Goal: Transaction & Acquisition: Purchase product/service

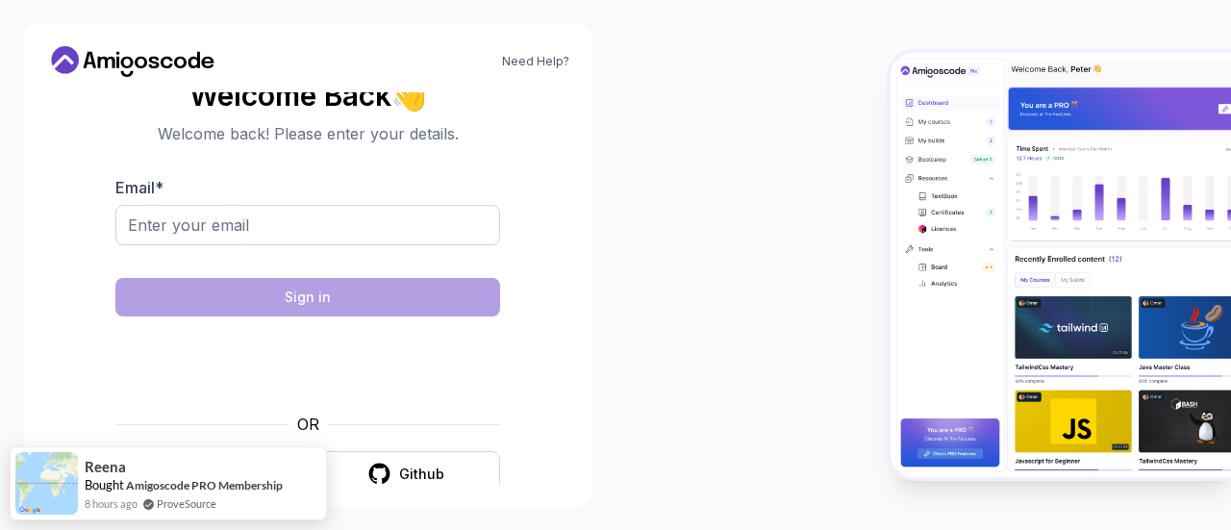
click at [853, 122] on body "Need Help? Welcome Back 👋 Welcome back! Please enter your details. Email * Sign…" at bounding box center [615, 265] width 1231 height 530
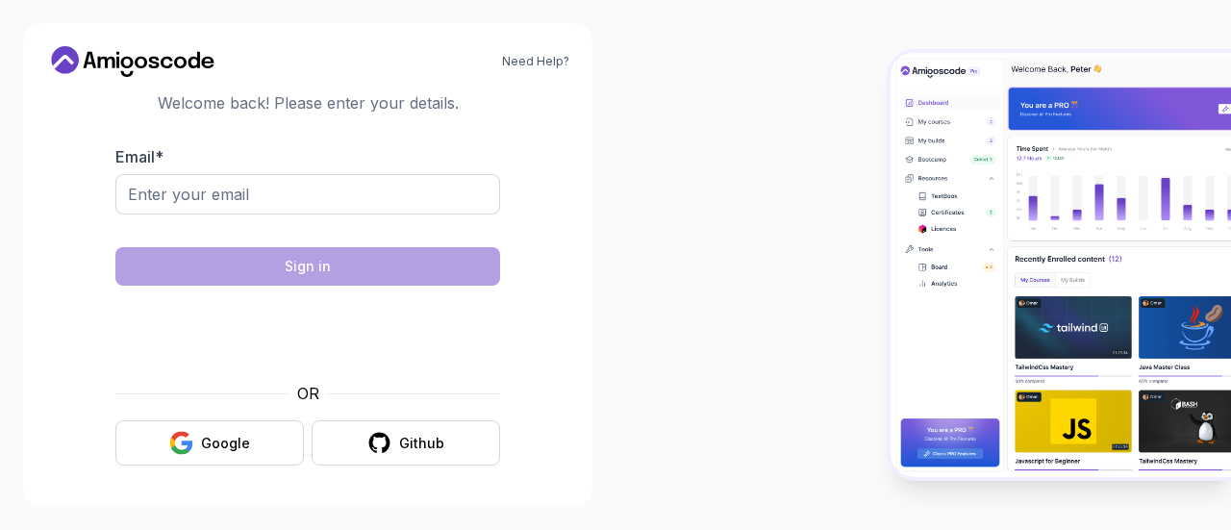
scroll to position [23, 0]
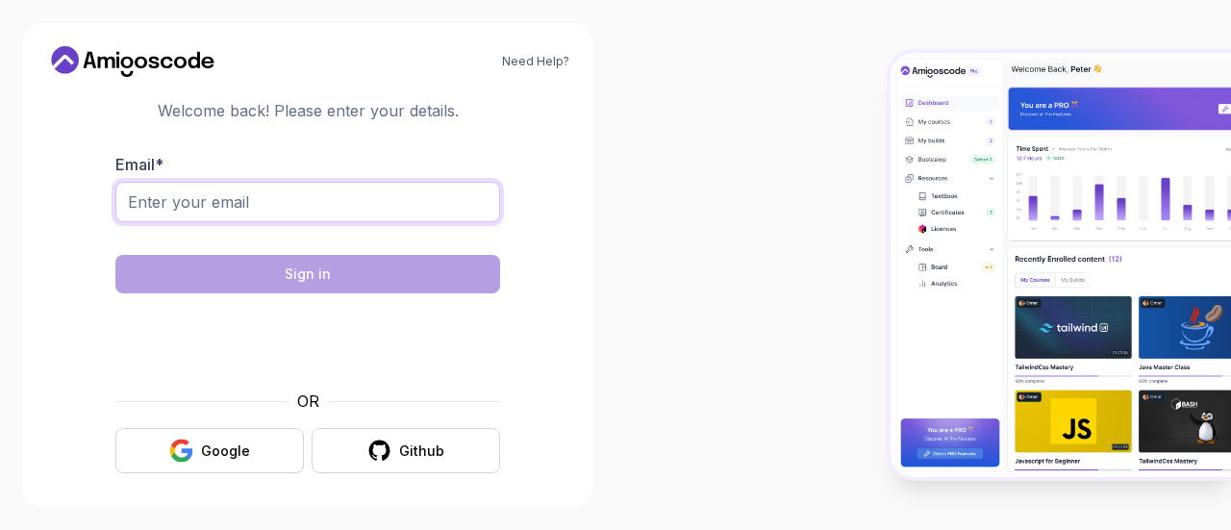
click at [258, 212] on input "Email *" at bounding box center [307, 202] width 385 height 40
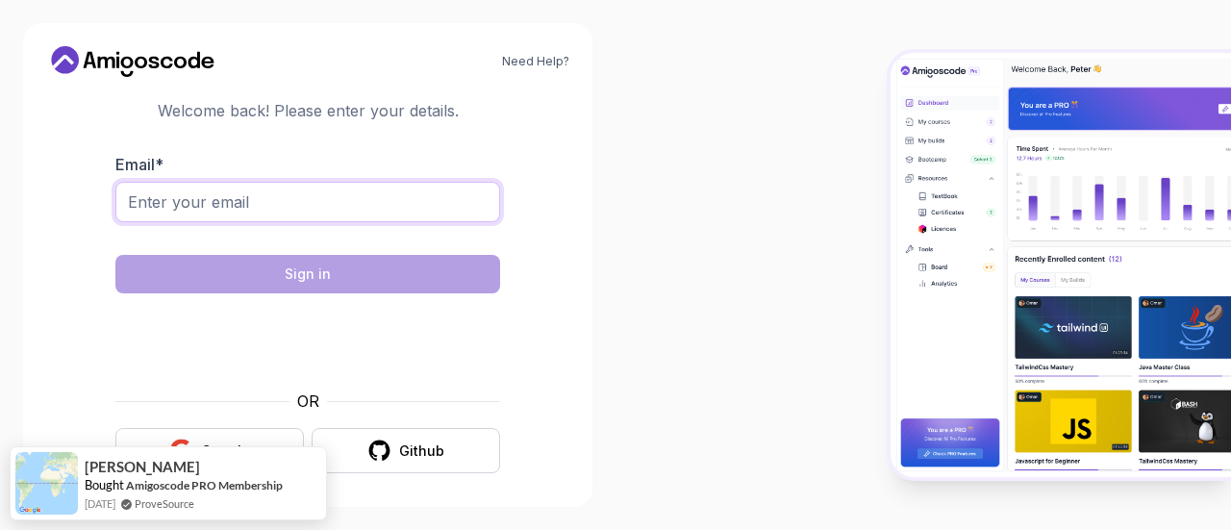
type input "dakekelvin1234@gmail.com"
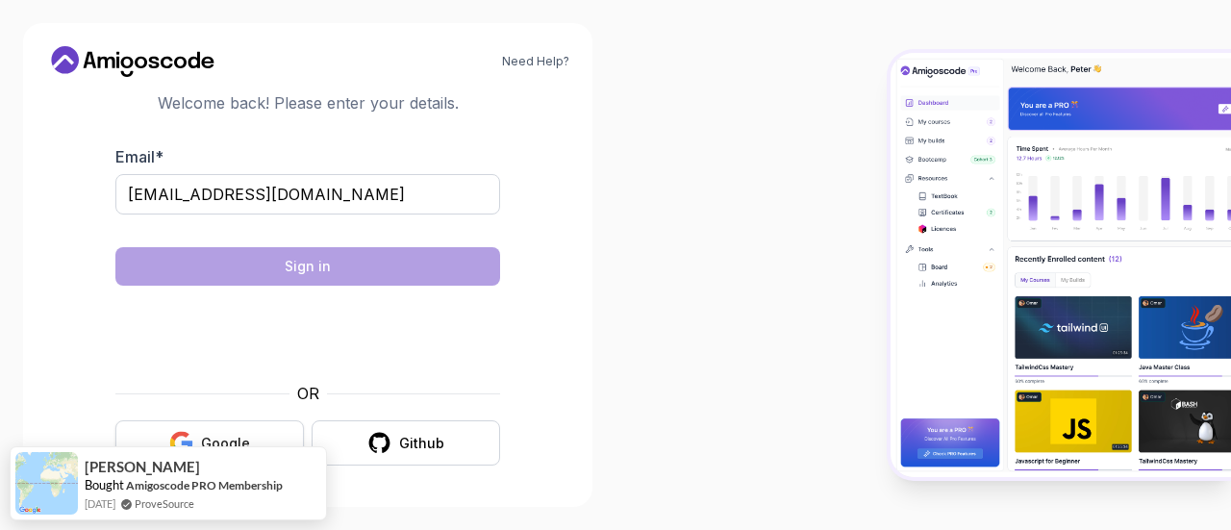
click at [192, 425] on button "Google" at bounding box center [209, 442] width 189 height 45
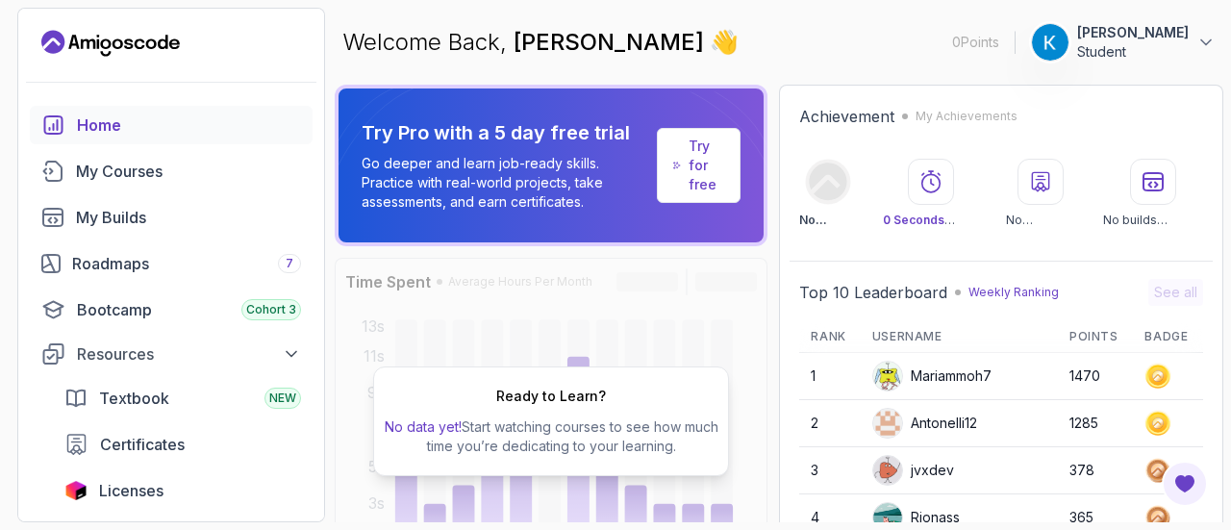
click at [1129, 44] on p "Student" at bounding box center [1133, 51] width 112 height 19
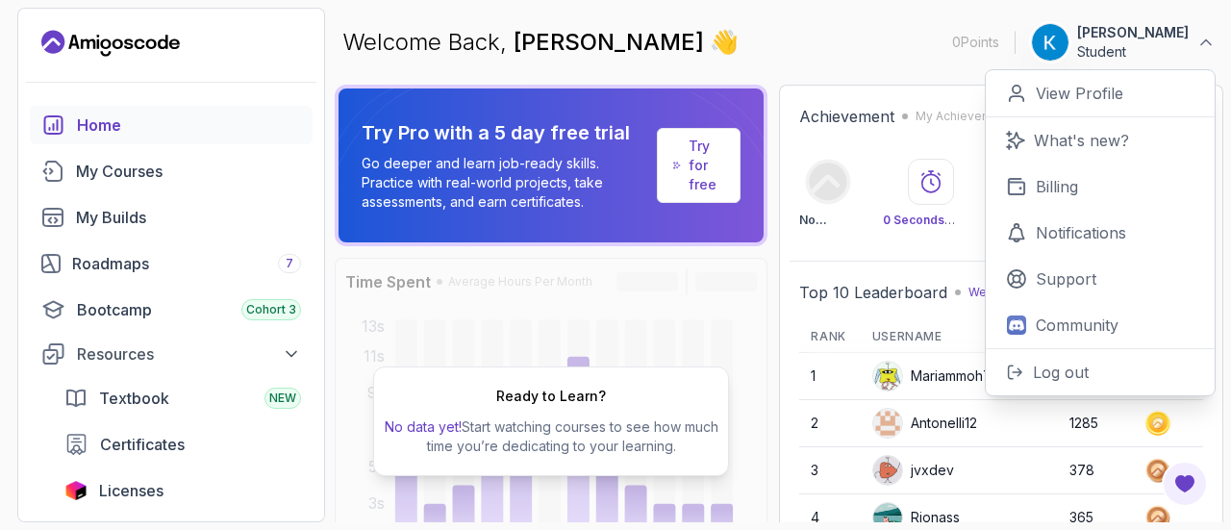
click at [142, 135] on div "Home" at bounding box center [189, 125] width 224 height 23
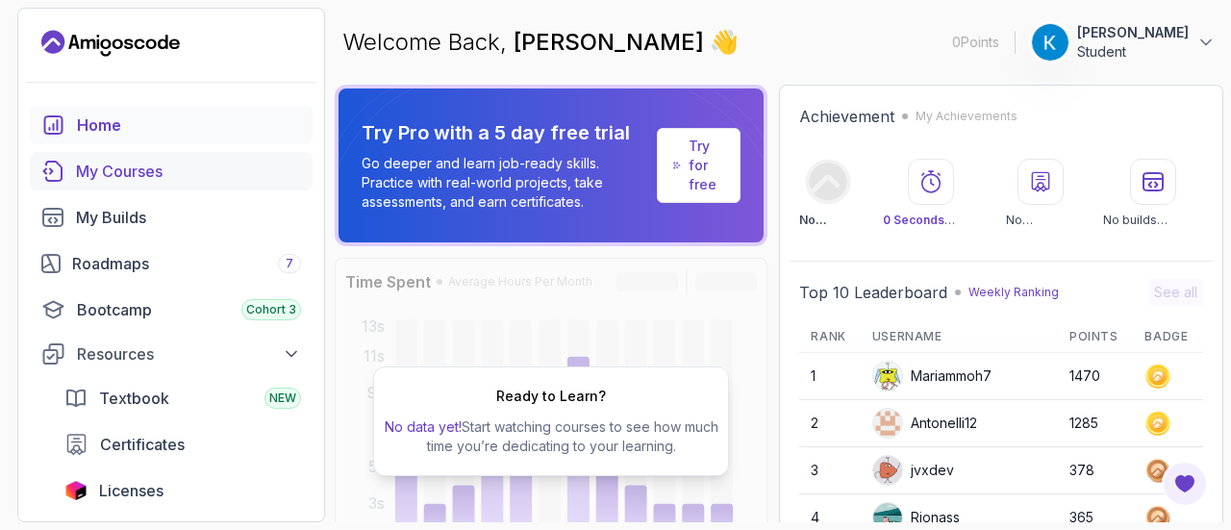
click at [127, 168] on div "My Courses" at bounding box center [188, 171] width 225 height 23
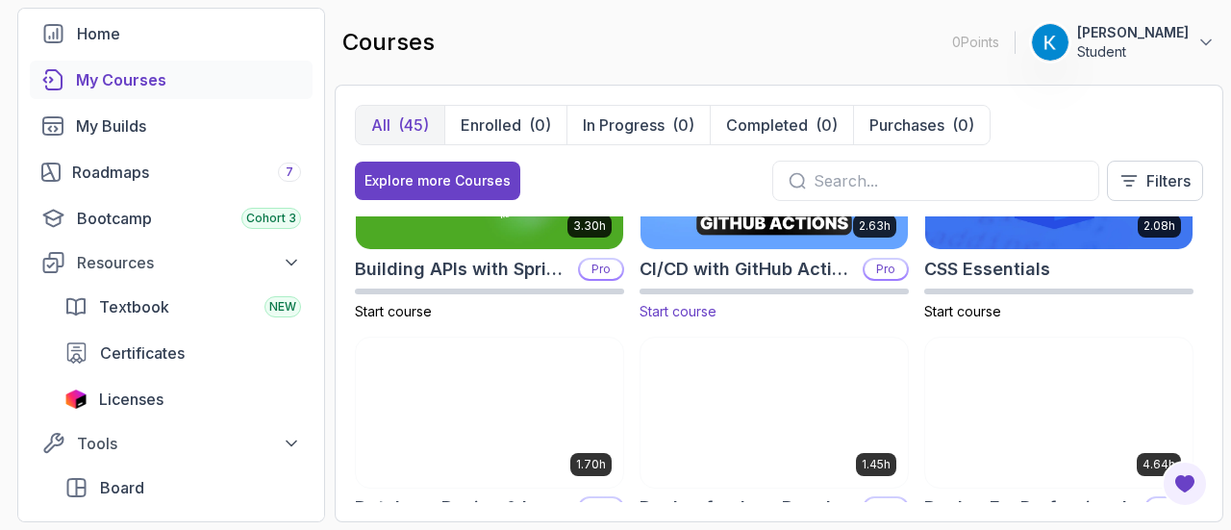
scroll to position [229, 0]
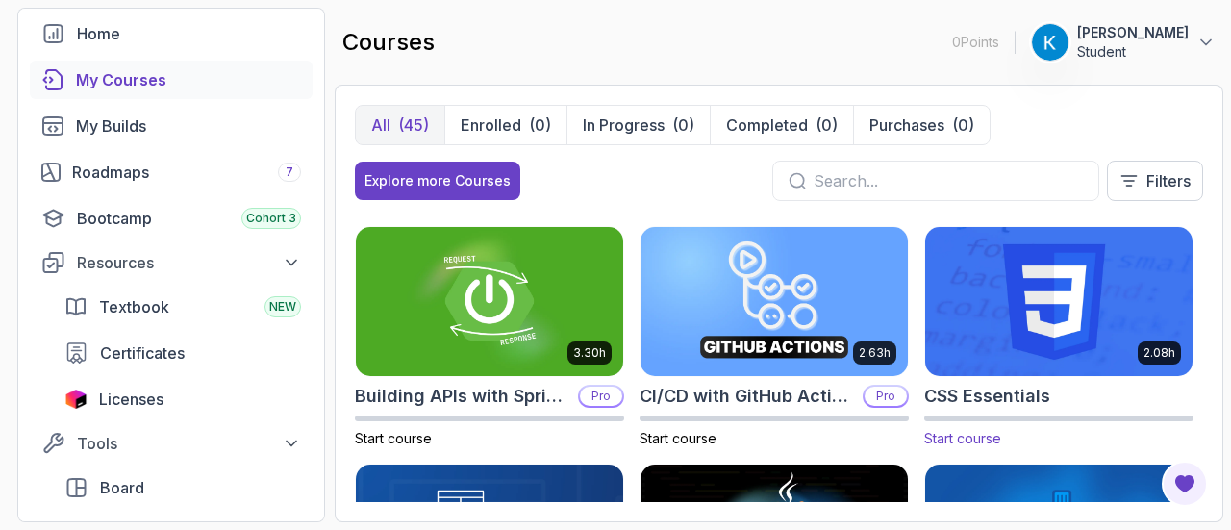
click at [1125, 308] on img at bounding box center [1059, 301] width 281 height 157
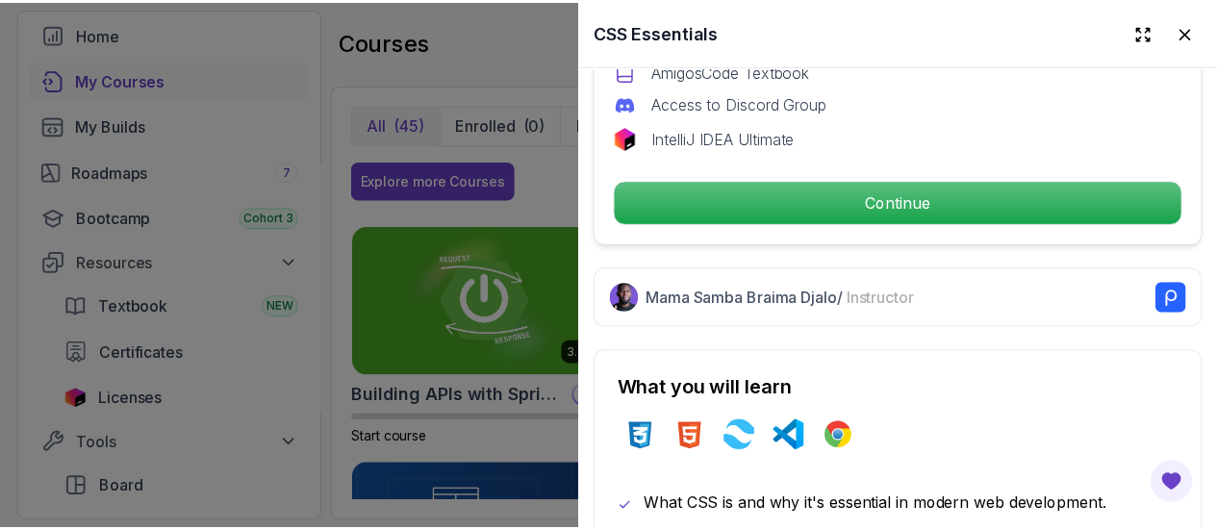
scroll to position [769, 0]
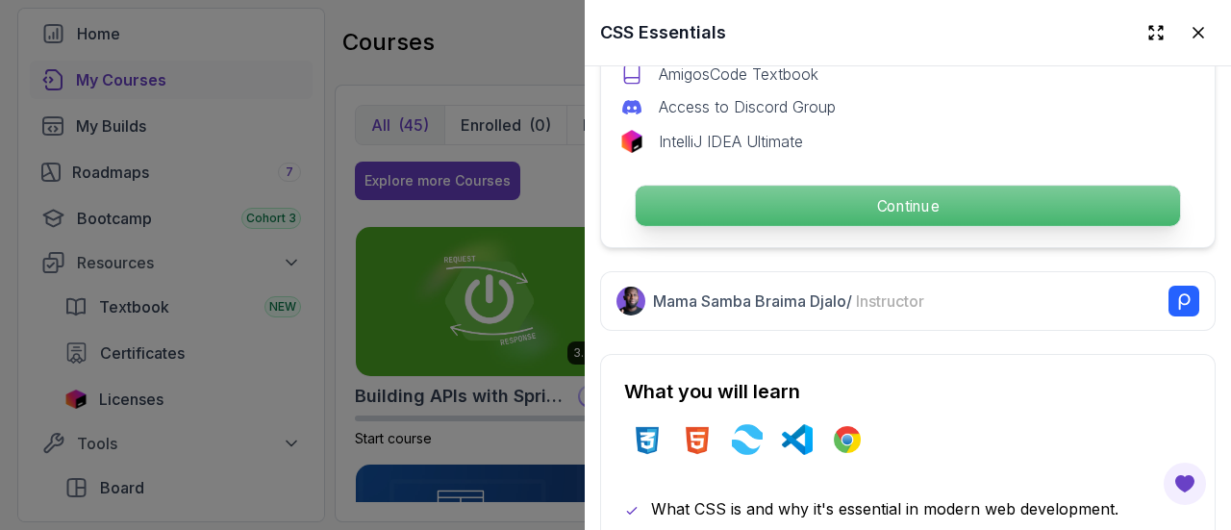
click at [762, 188] on p "Continue" at bounding box center [908, 206] width 544 height 40
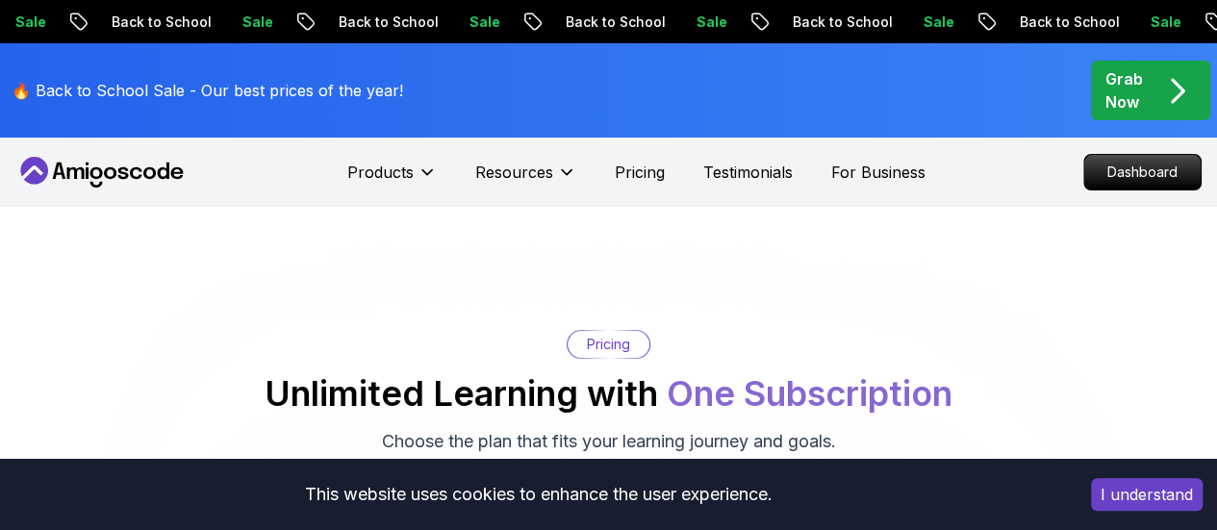
click at [858, 202] on nav "Products Resources Pricing Testimonials For Business Dashboard" at bounding box center [608, 172] width 1186 height 69
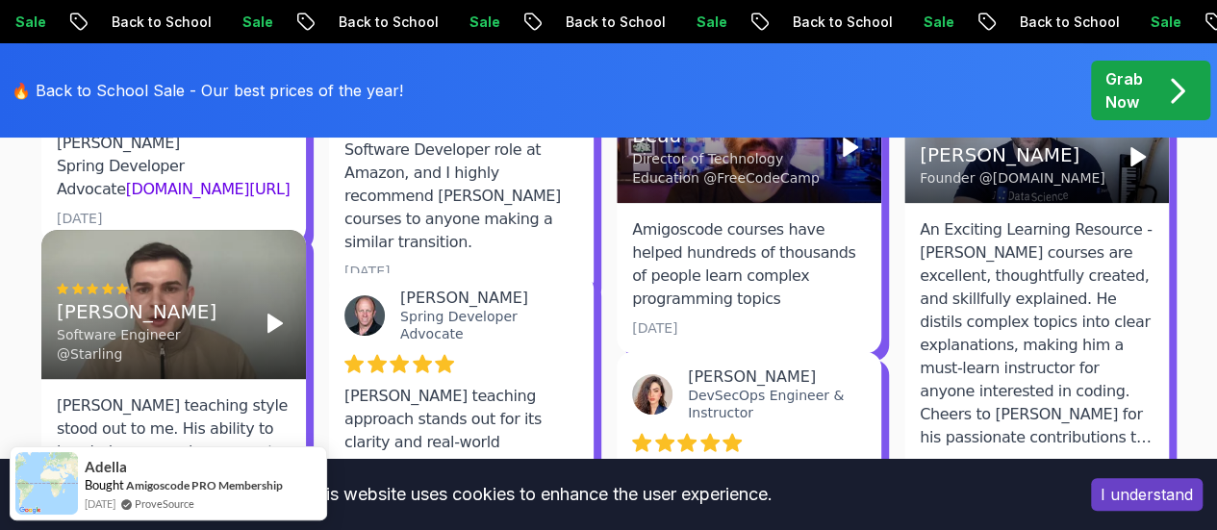
scroll to position [3666, 0]
